Goal: Information Seeking & Learning: Learn about a topic

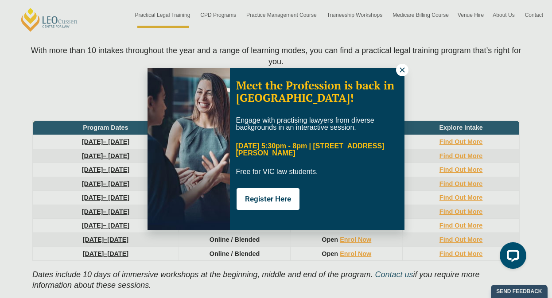
click at [403, 67] on icon at bounding box center [402, 70] width 8 height 8
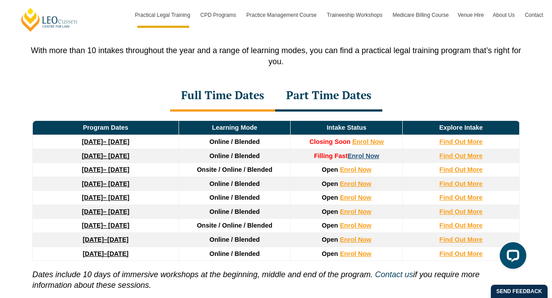
scroll to position [1199, 0]
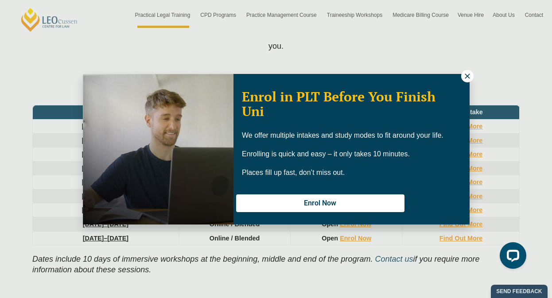
click at [466, 77] on icon at bounding box center [467, 76] width 5 height 5
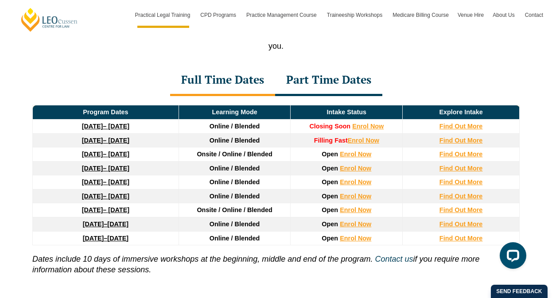
click at [235, 171] on span "Online / Blended" at bounding box center [235, 168] width 51 height 7
click at [214, 179] on td "Online / Blended" at bounding box center [235, 182] width 112 height 14
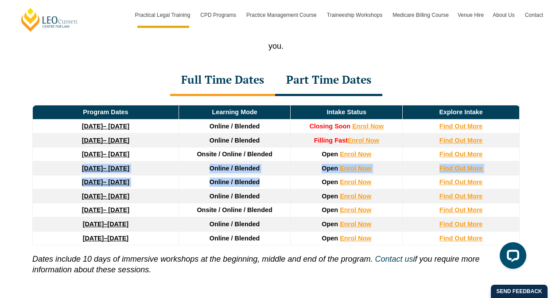
drag, startPoint x: 43, startPoint y: 170, endPoint x: 397, endPoint y: 178, distance: 354.9
click at [397, 178] on thead "Program Dates Learning Mode Intake Status Explore Intake [DATE] – [DATE] Online…" at bounding box center [276, 175] width 487 height 140
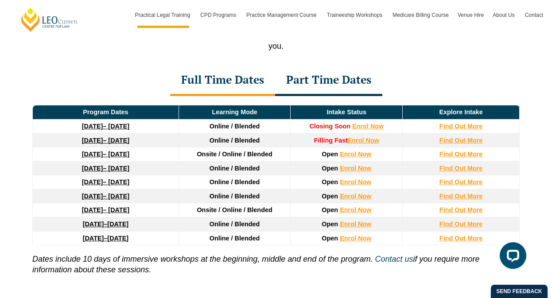
click at [402, 172] on td "Open Enrol Now" at bounding box center [347, 168] width 112 height 14
click at [452, 171] on strong "Find Out More" at bounding box center [460, 168] width 43 height 7
